Goal: Information Seeking & Learning: Find specific fact

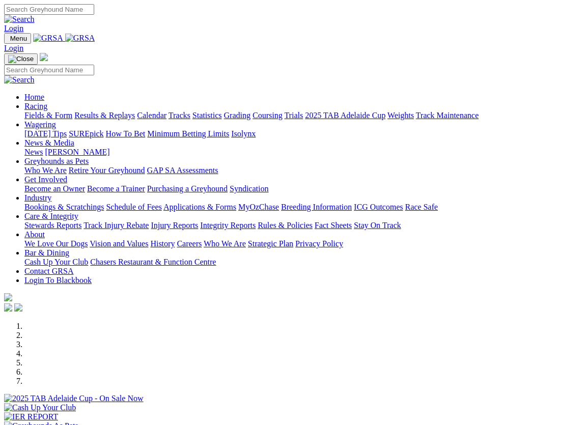
click at [95, 43] on img at bounding box center [80, 38] width 30 height 9
click at [47, 102] on link "Racing" at bounding box center [35, 106] width 23 height 9
click at [131, 111] on link "Results & Replays" at bounding box center [104, 115] width 61 height 9
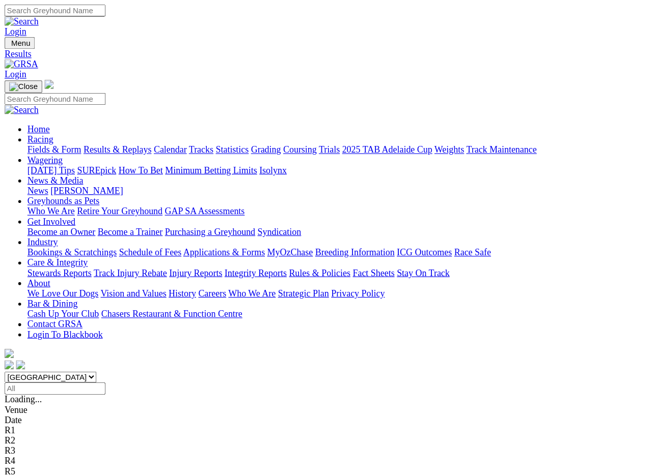
scroll to position [1, 0]
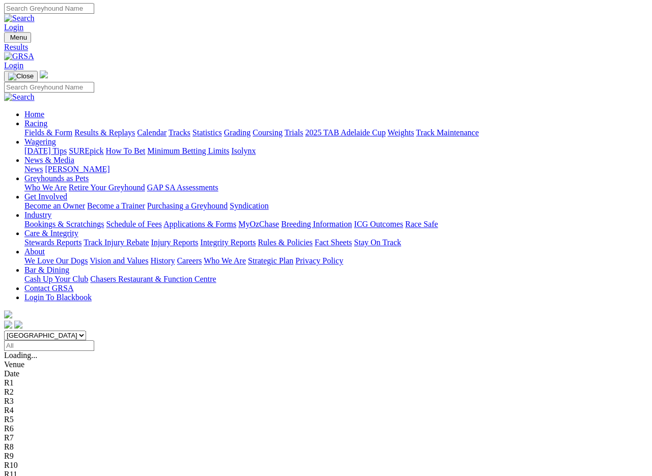
click at [86, 331] on select "[GEOGRAPHIC_DATA] [GEOGRAPHIC_DATA] [GEOGRAPHIC_DATA] [GEOGRAPHIC_DATA] [GEOGRA…" at bounding box center [45, 336] width 82 height 10
select select "QLD"
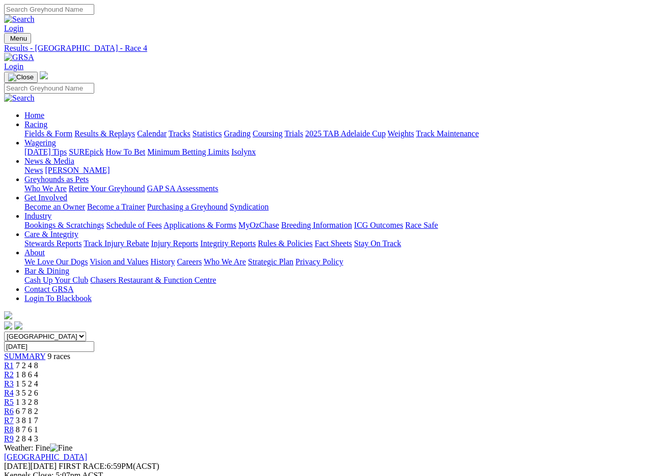
click at [38, 407] on span "6 7 8 2" at bounding box center [27, 411] width 22 height 9
click at [14, 416] on span "R7" at bounding box center [9, 420] width 10 height 9
click at [14, 426] on link "R8" at bounding box center [9, 430] width 10 height 9
click at [51, 212] on link "Industry" at bounding box center [37, 216] width 27 height 9
click at [78, 230] on link "Care & Integrity" at bounding box center [51, 234] width 54 height 9
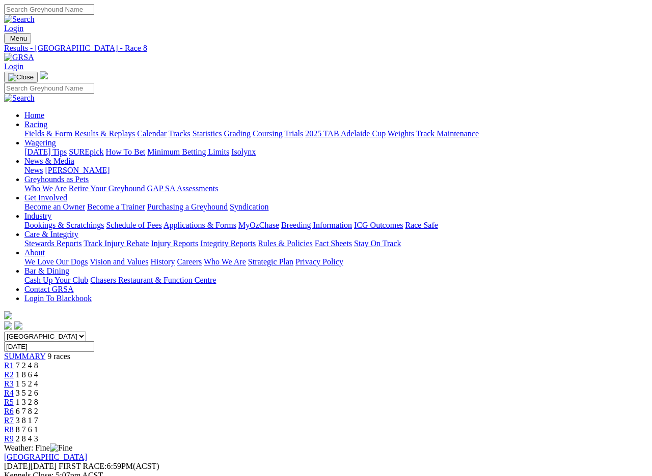
click at [256, 239] on link "Integrity Reports" at bounding box center [227, 243] width 55 height 9
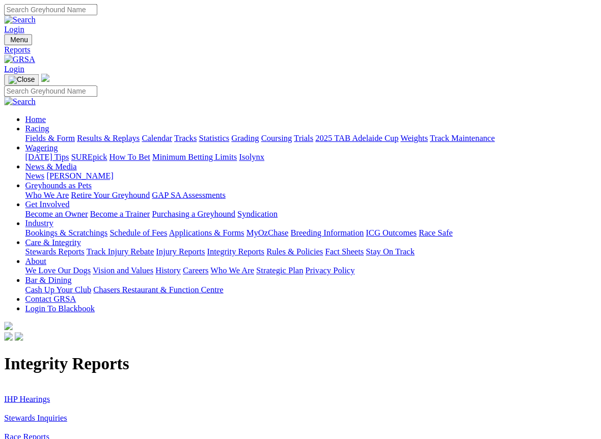
scroll to position [1, 0]
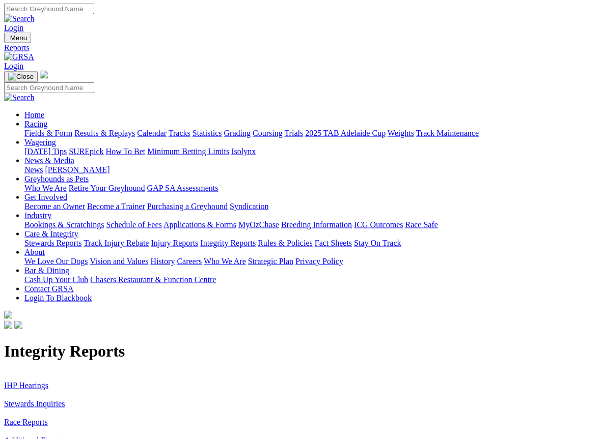
click at [26, 381] on link "IHP Hearings" at bounding box center [26, 385] width 44 height 9
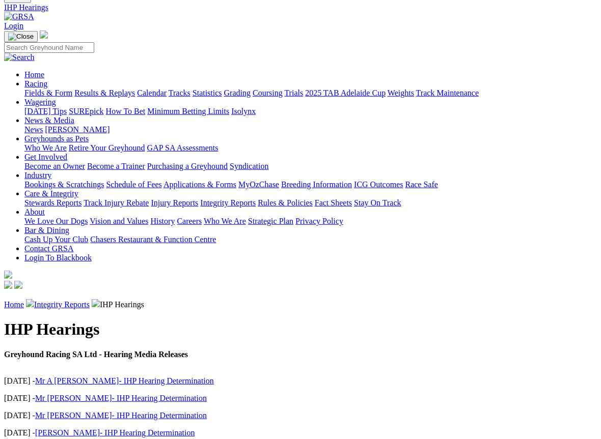
scroll to position [41, 0]
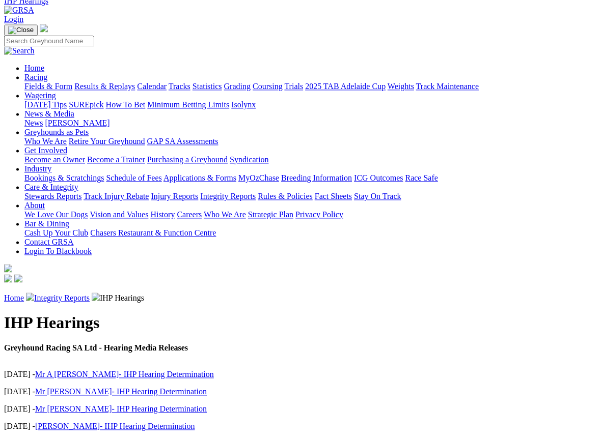
scroll to position [47, 0]
click at [76, 387] on link "Mr [PERSON_NAME]- IHP Hearing Determination" at bounding box center [121, 391] width 172 height 9
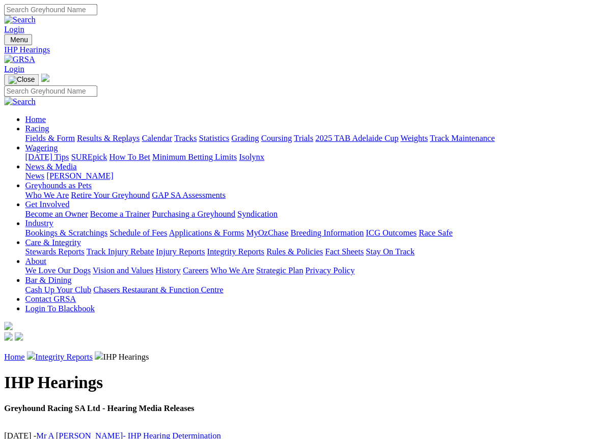
scroll to position [56, 0]
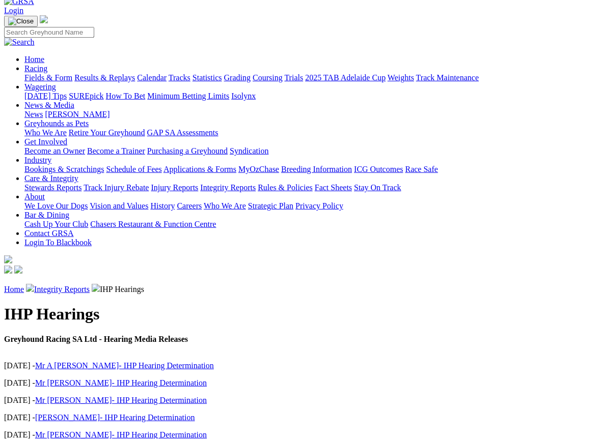
click at [83, 396] on link "Mr [PERSON_NAME]- IHP Hearing Determination" at bounding box center [121, 400] width 172 height 9
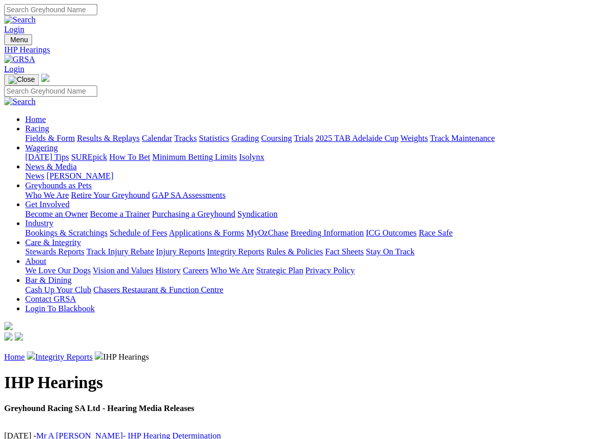
scroll to position [64, 0]
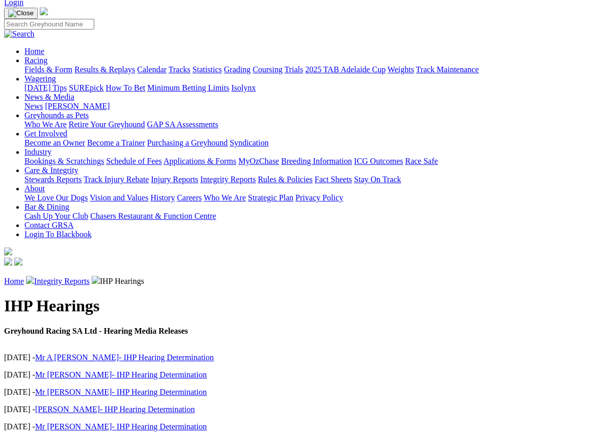
click at [87, 405] on link "[PERSON_NAME]- IHP Hearing Determination" at bounding box center [115, 409] width 160 height 9
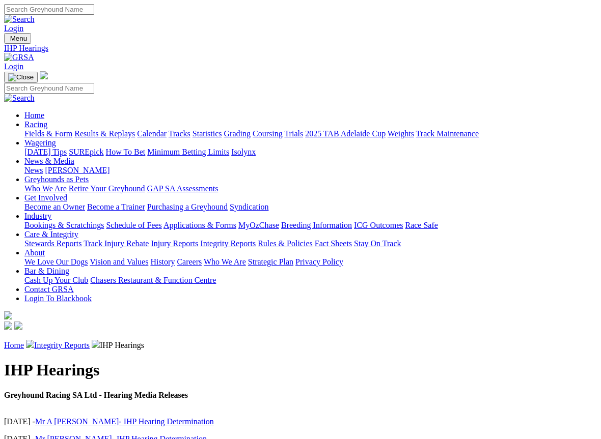
scroll to position [72, 0]
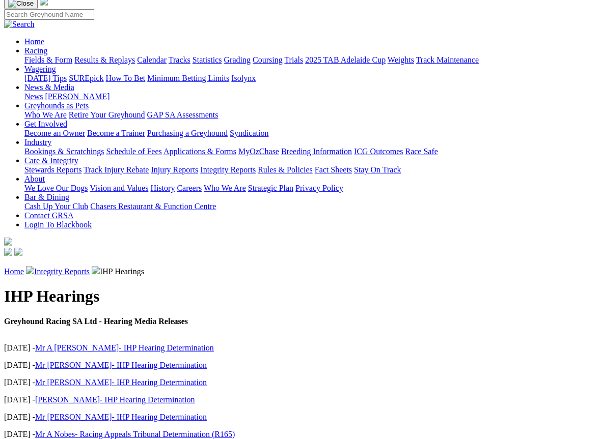
scroll to position [74, 0]
